Goal: Task Accomplishment & Management: Complete application form

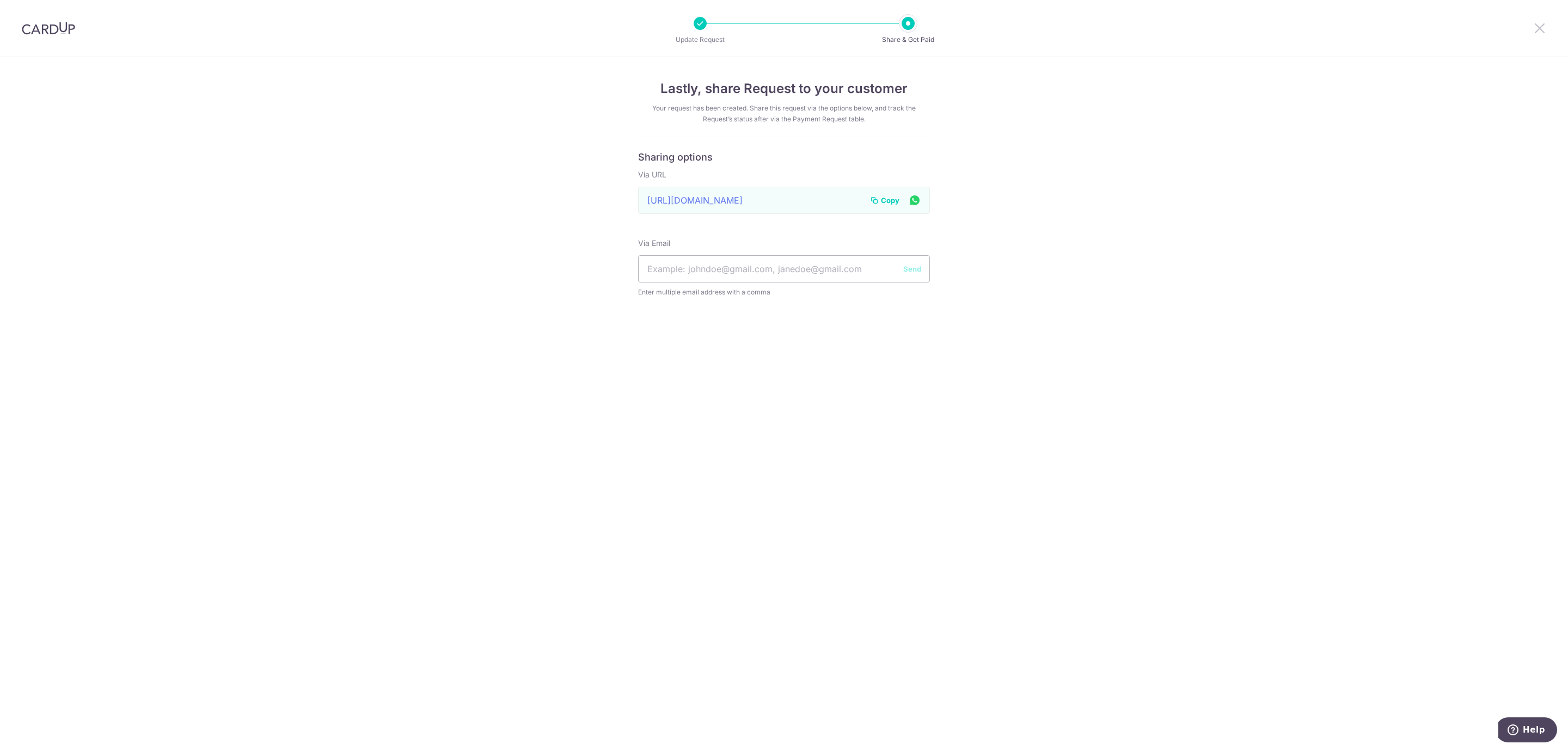
click at [1543, 30] on icon at bounding box center [1540, 28] width 13 height 13
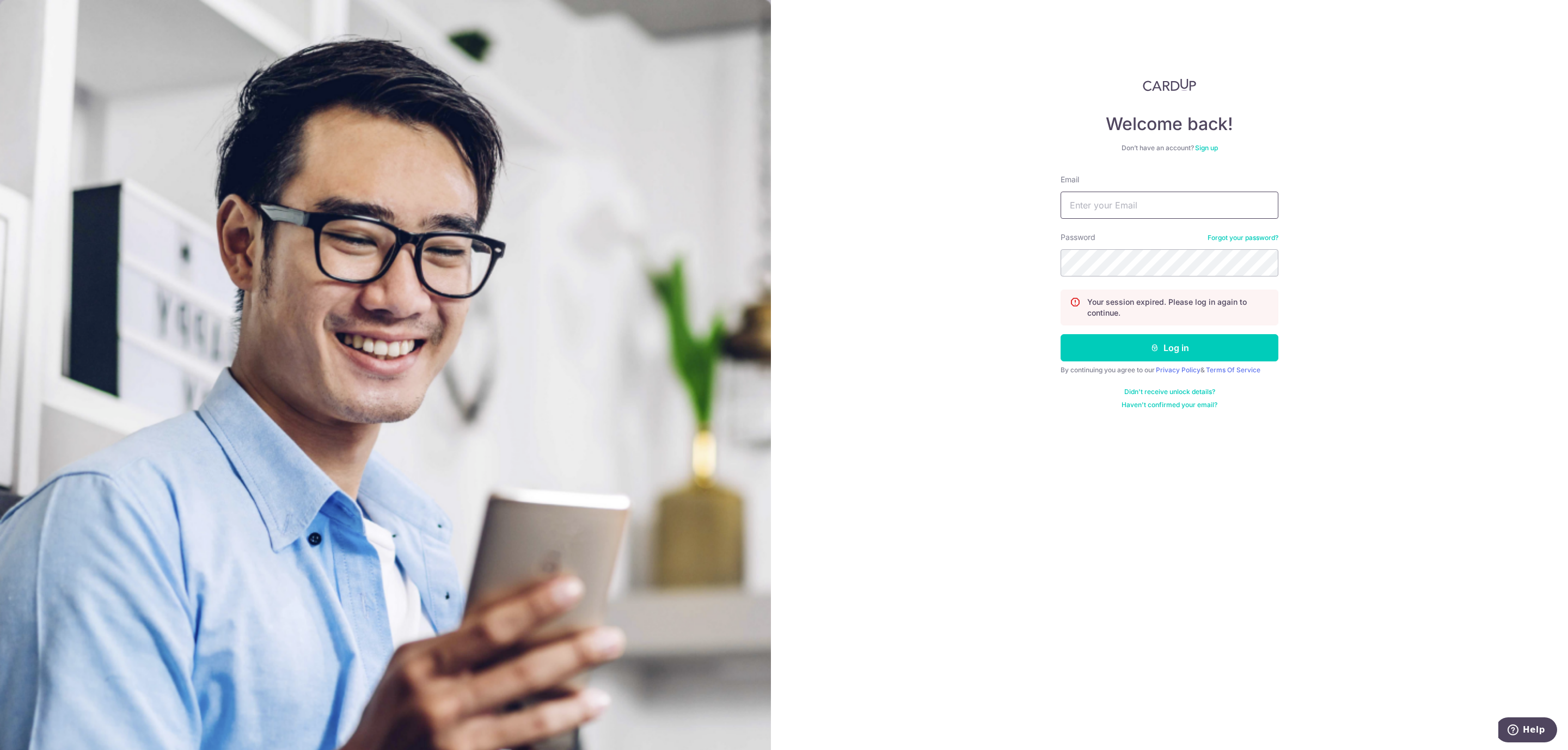
click at [1085, 206] on input "Email" at bounding box center [1169, 205] width 218 height 27
type input "sasbilling@seasonbus.com"
click at [1180, 353] on button "Log in" at bounding box center [1169, 348] width 218 height 27
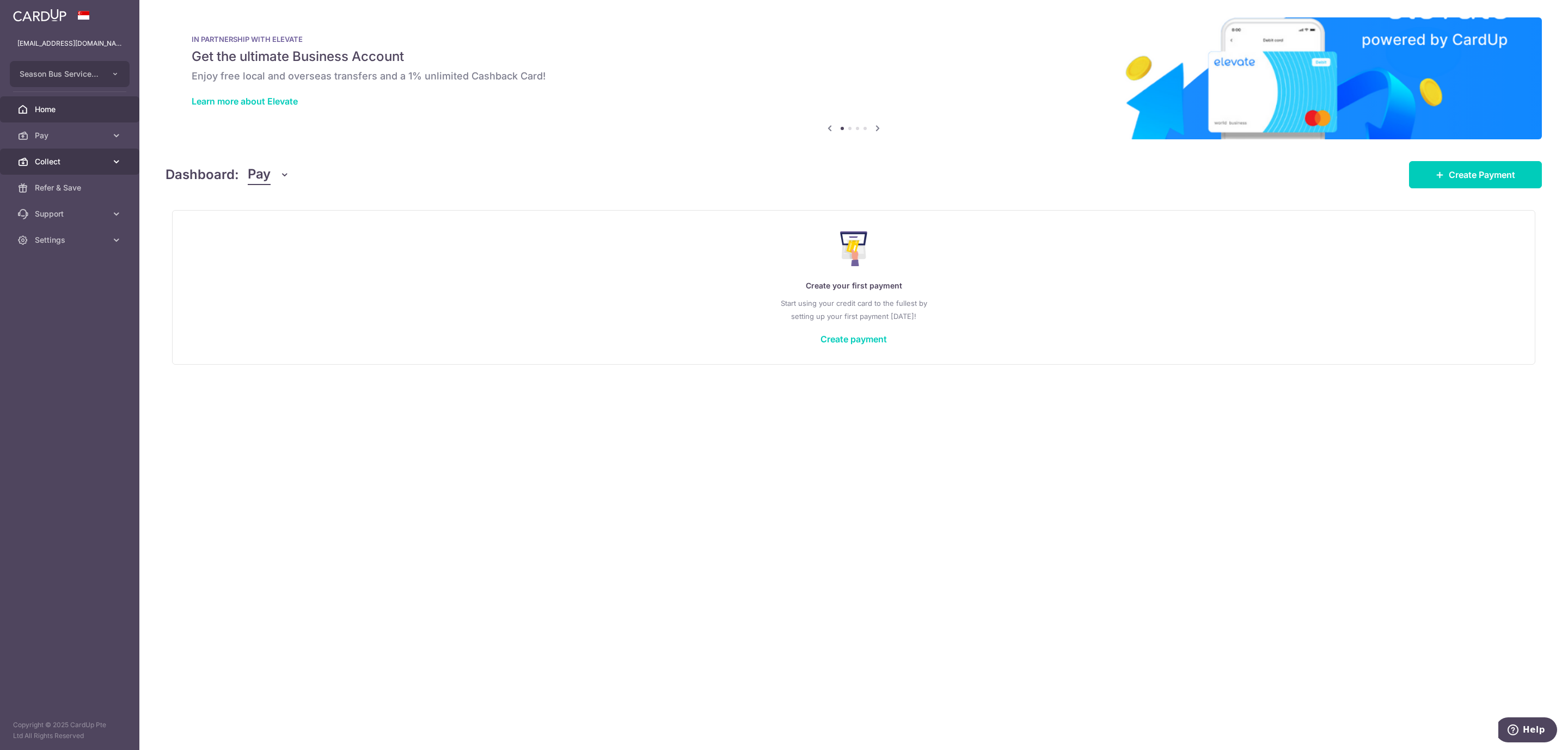
click at [34, 161] on link "Collect" at bounding box center [70, 161] width 140 height 26
click at [64, 240] on span "Payment Requests" at bounding box center [70, 240] width 71 height 11
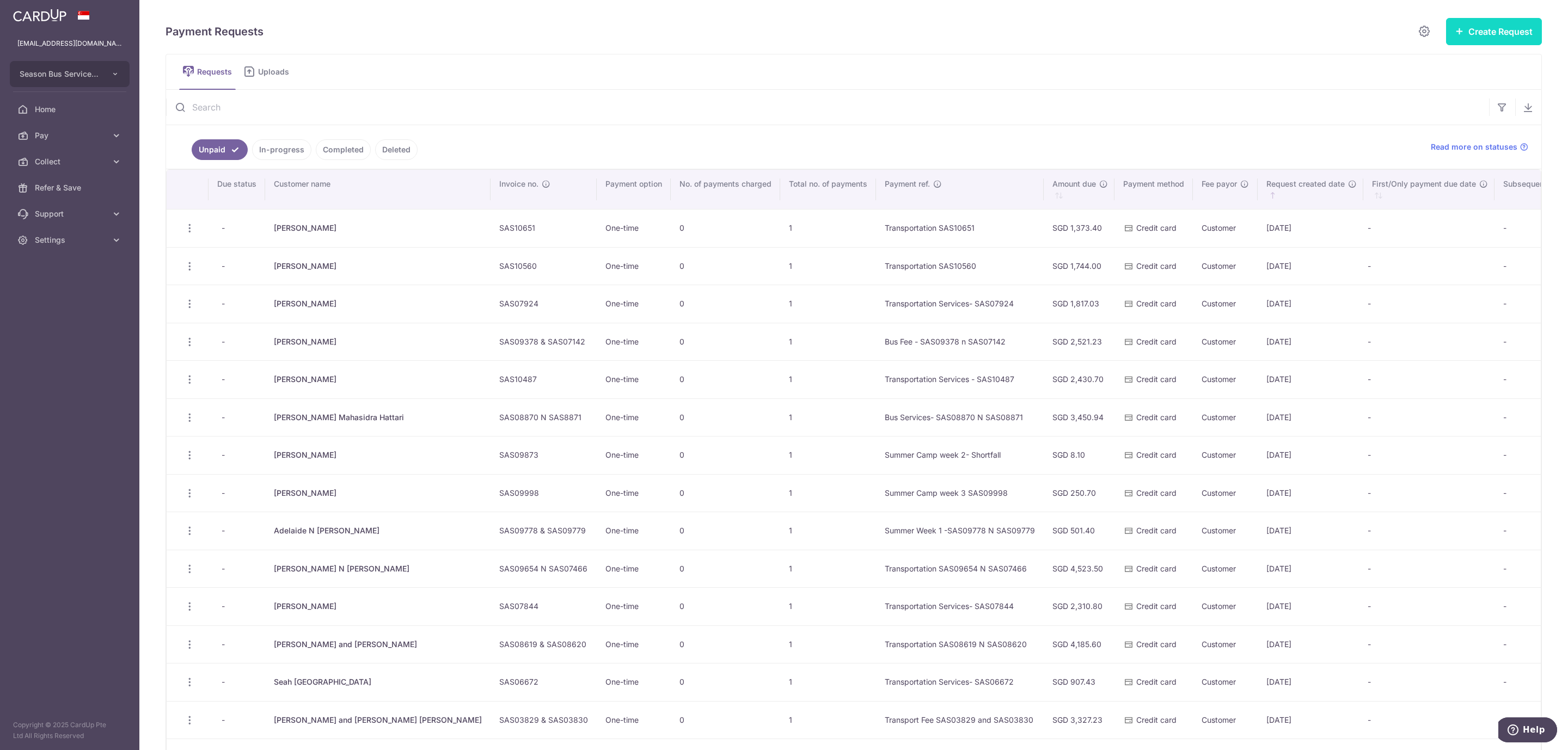
click at [1492, 33] on button "Create Request" at bounding box center [1494, 31] width 96 height 27
click at [1430, 62] on span "Single Request" at bounding box center [1476, 66] width 112 height 13
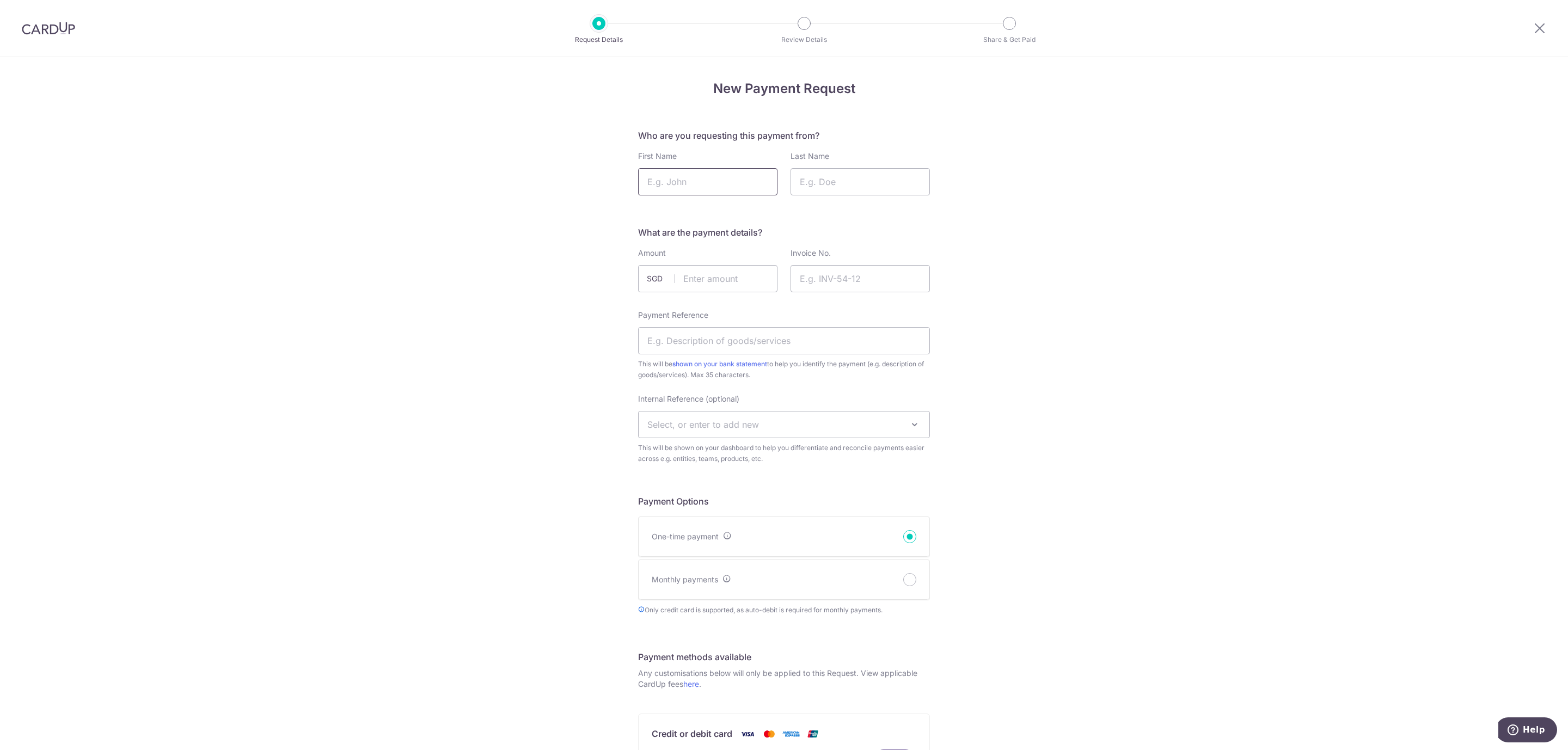
click at [698, 180] on input "First Name" at bounding box center [708, 182] width 140 height 27
type input "Siena N Luca"
click at [868, 180] on input "Last Name" at bounding box center [860, 182] width 140 height 27
type input "Farrier"
click at [704, 280] on input "text" at bounding box center [708, 278] width 140 height 27
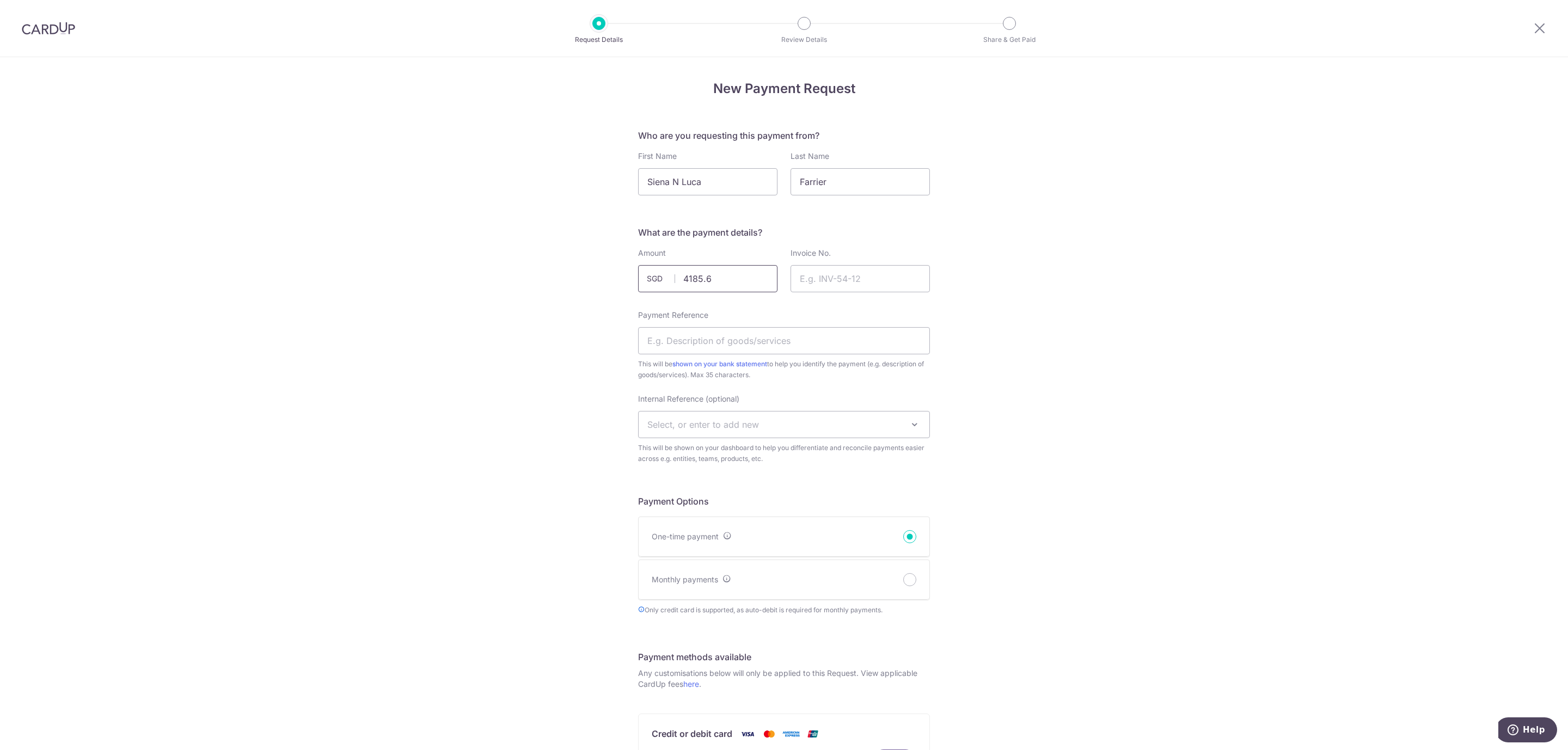
type input "4185.60"
click at [843, 281] on input "Invoice No." at bounding box center [860, 278] width 140 height 27
type input "SAS10670 N SAS10671"
click at [715, 340] on input "Payment Reference" at bounding box center [784, 341] width 292 height 27
drag, startPoint x: 707, startPoint y: 342, endPoint x: 873, endPoint y: 340, distance: 166.0
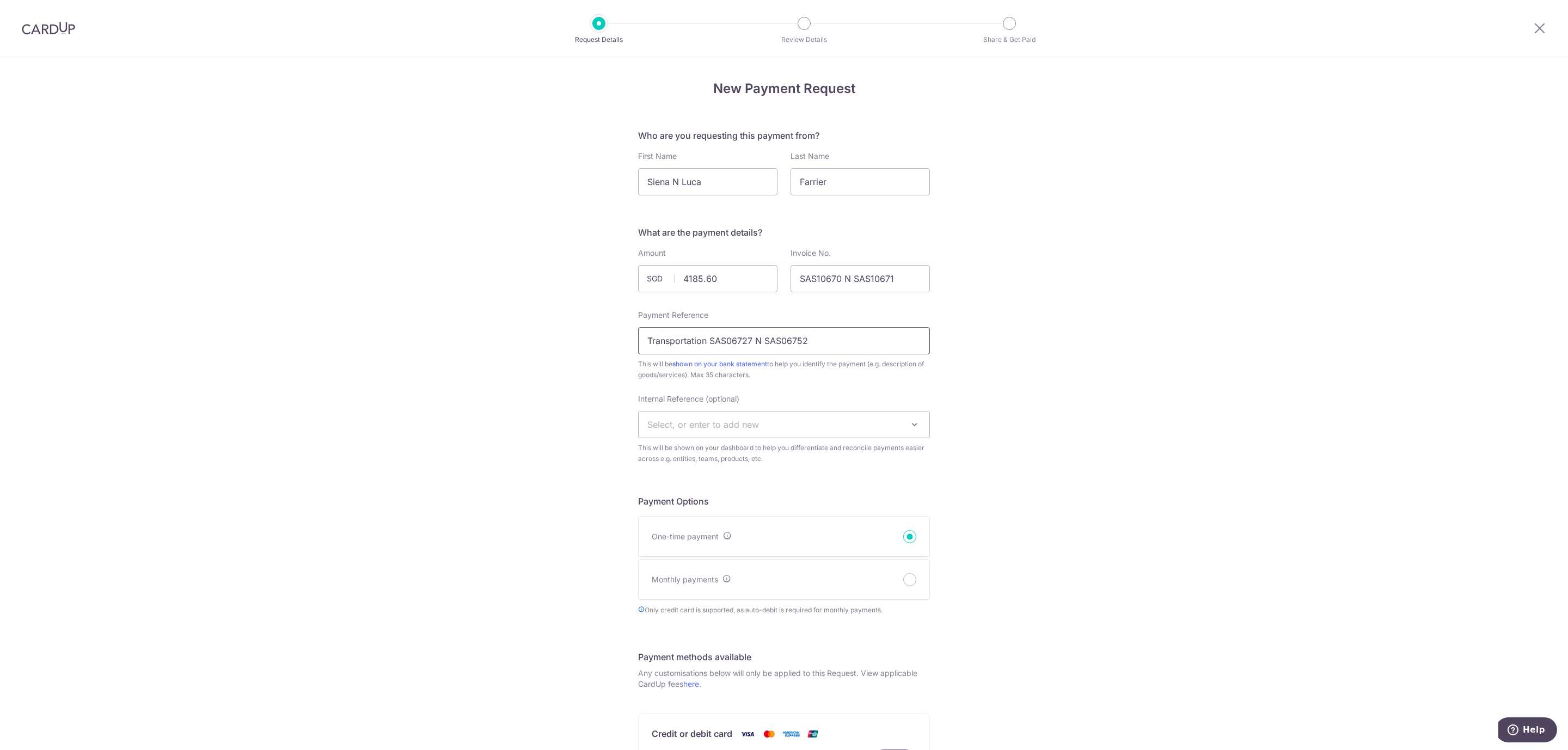
click at [873, 340] on input "Transportation SAS06727 N SAS06752" at bounding box center [784, 341] width 292 height 27
drag, startPoint x: 795, startPoint y: 278, endPoint x: 868, endPoint y: 282, distance: 73.1
click at [938, 280] on div "New Payment Request Who are you requesting this payment from? First Name Siena …" at bounding box center [784, 602] width 1568 height 1090
drag, startPoint x: 705, startPoint y: 339, endPoint x: 869, endPoint y: 342, distance: 164.0
click at [869, 342] on input "Transportation SAS06727 N SAS06752" at bounding box center [784, 341] width 292 height 27
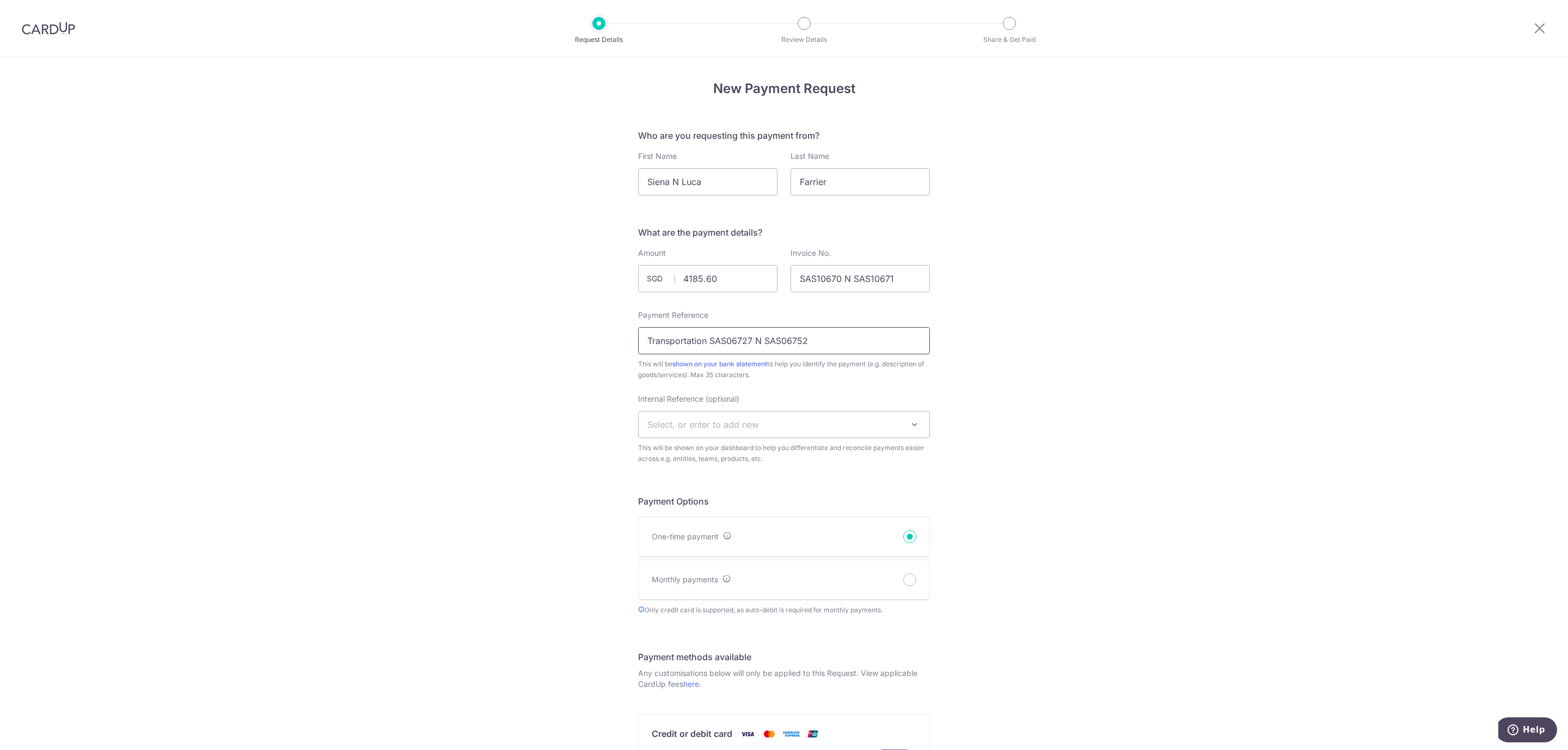
paste input "10670 N SAS10671"
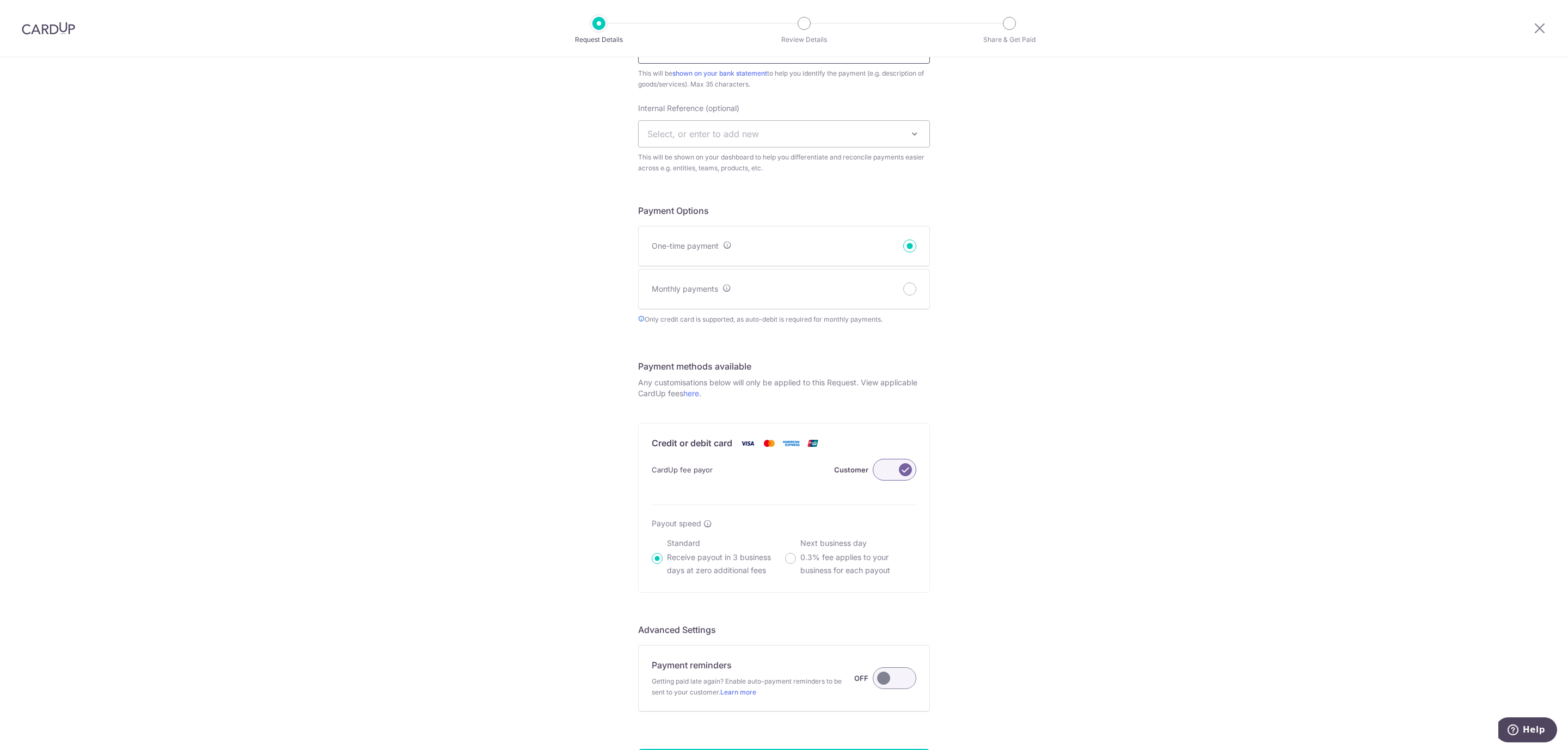
scroll to position [399, 0]
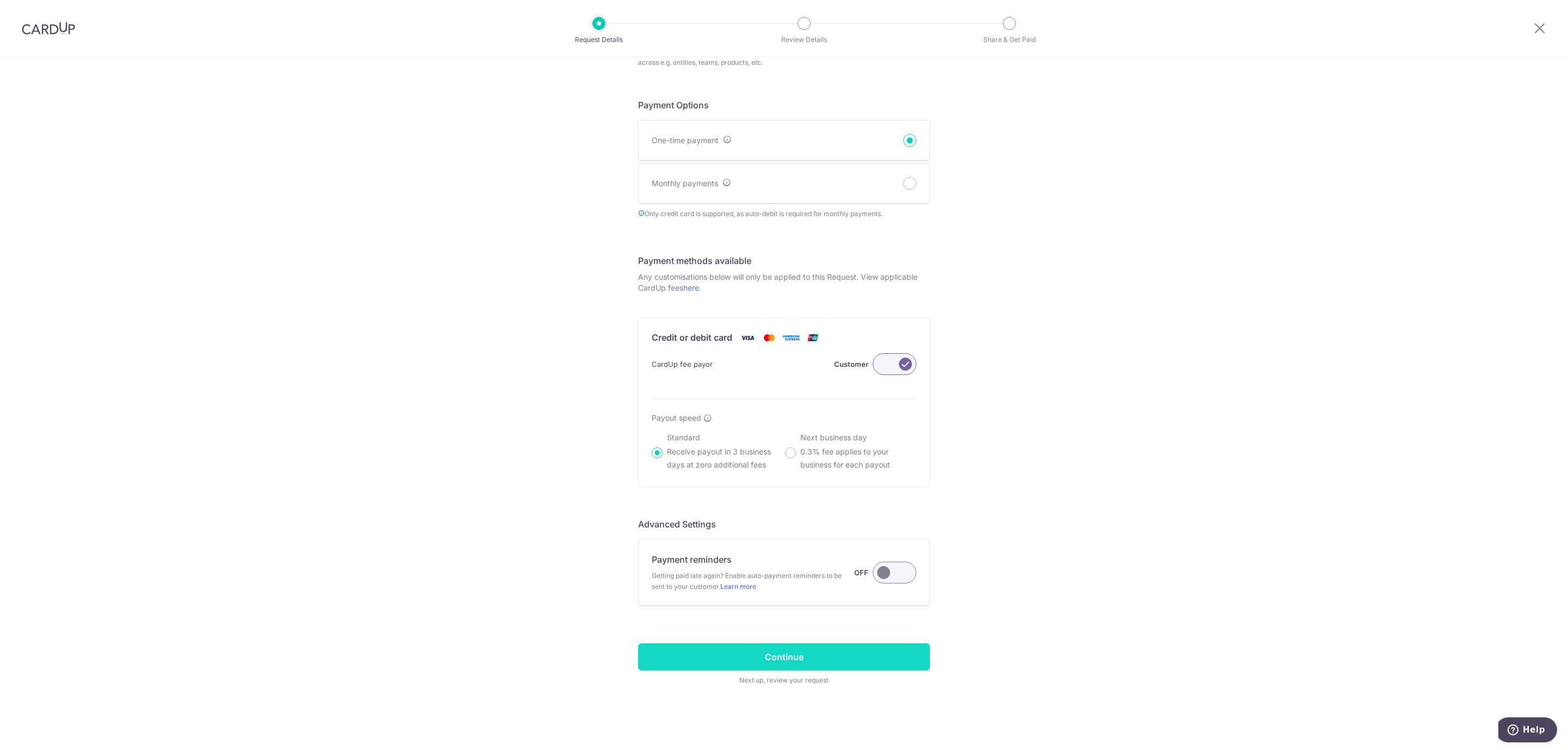
type input "Transportation SAS10670 N SAS10671"
click at [845, 660] on input "Continue" at bounding box center [784, 658] width 292 height 27
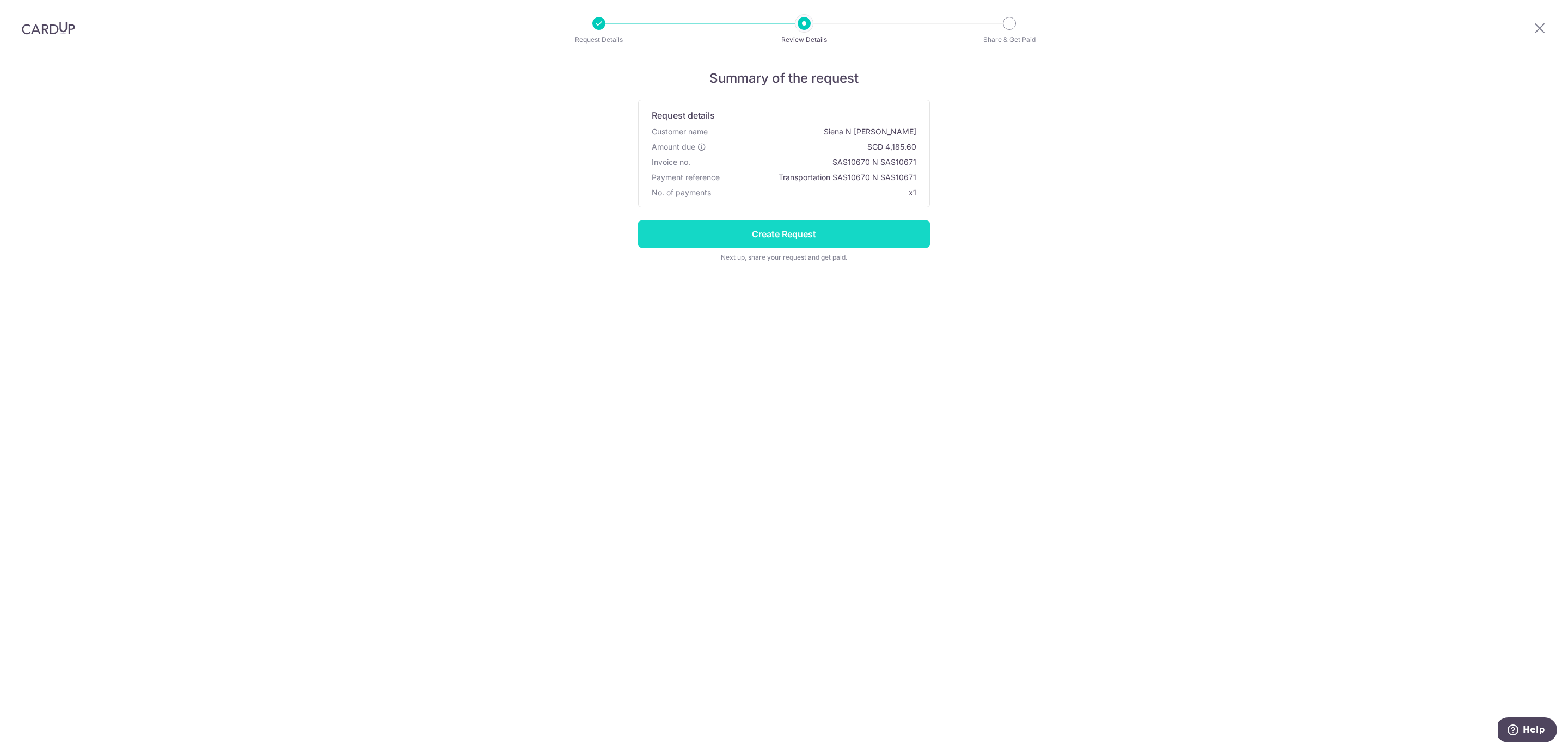
click at [789, 235] on input "Create Request" at bounding box center [784, 234] width 292 height 27
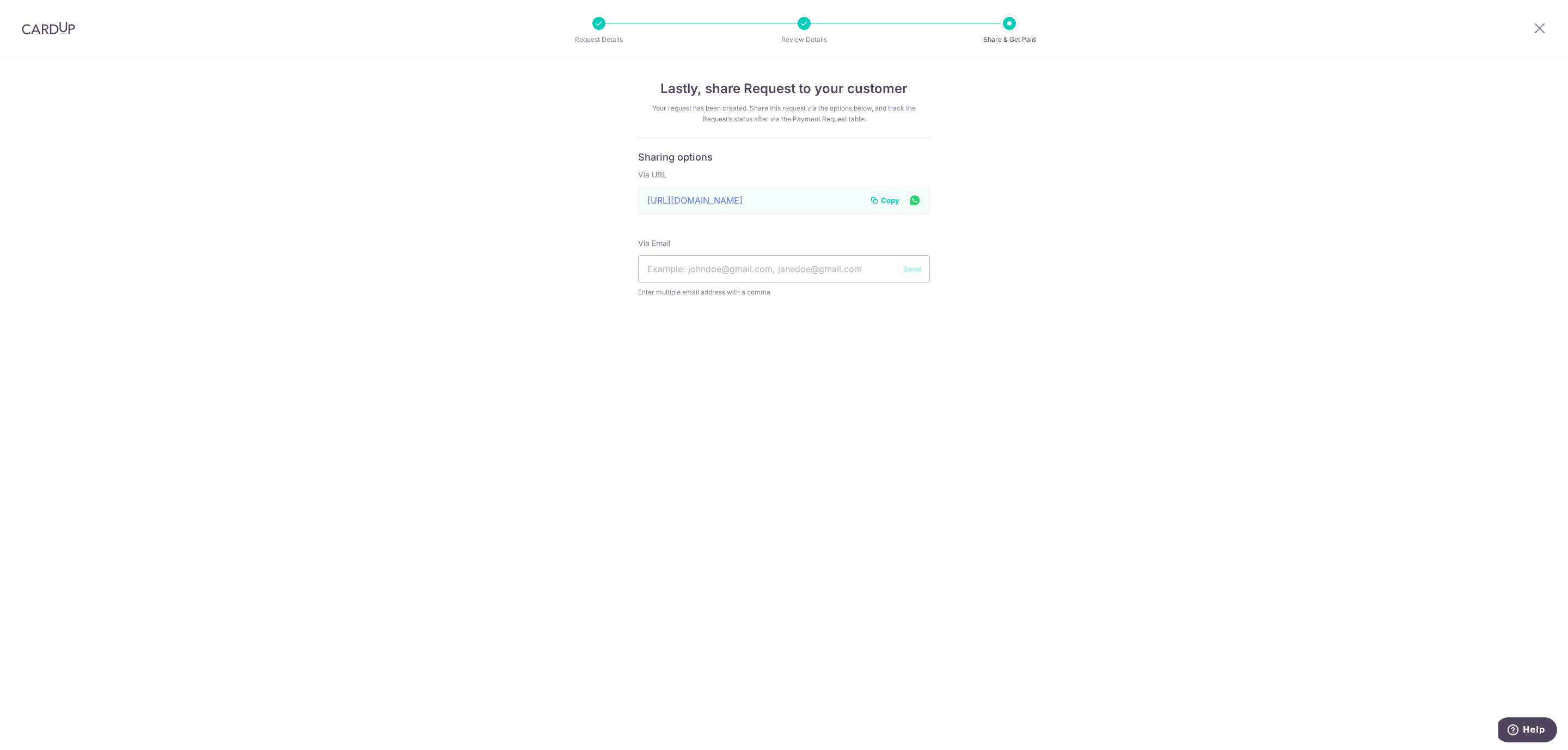
click at [897, 203] on span "Copy" at bounding box center [890, 200] width 18 height 11
